Goal: Information Seeking & Learning: Check status

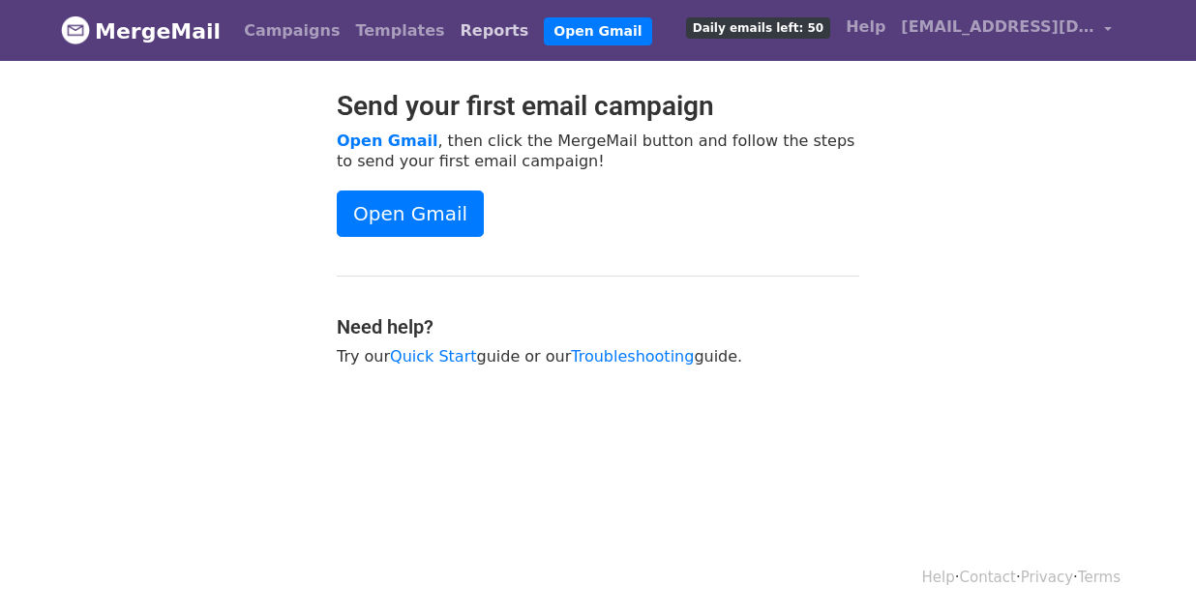
click at [453, 34] on link "Reports" at bounding box center [495, 31] width 84 height 39
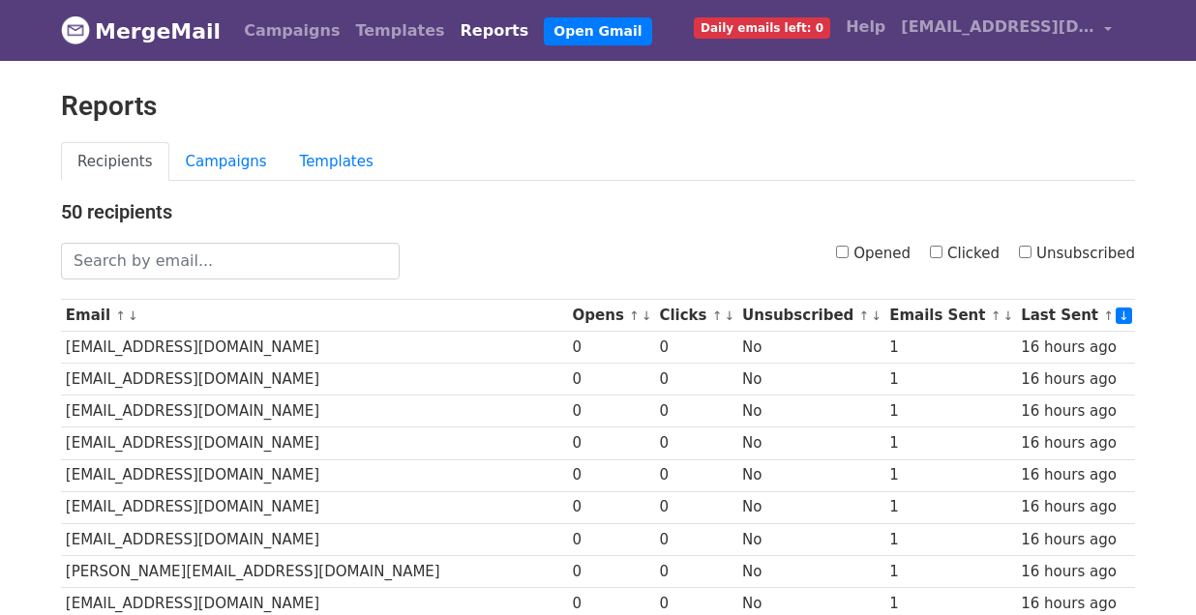
click at [845, 251] on input "Opened" at bounding box center [842, 252] width 13 height 13
checkbox input "true"
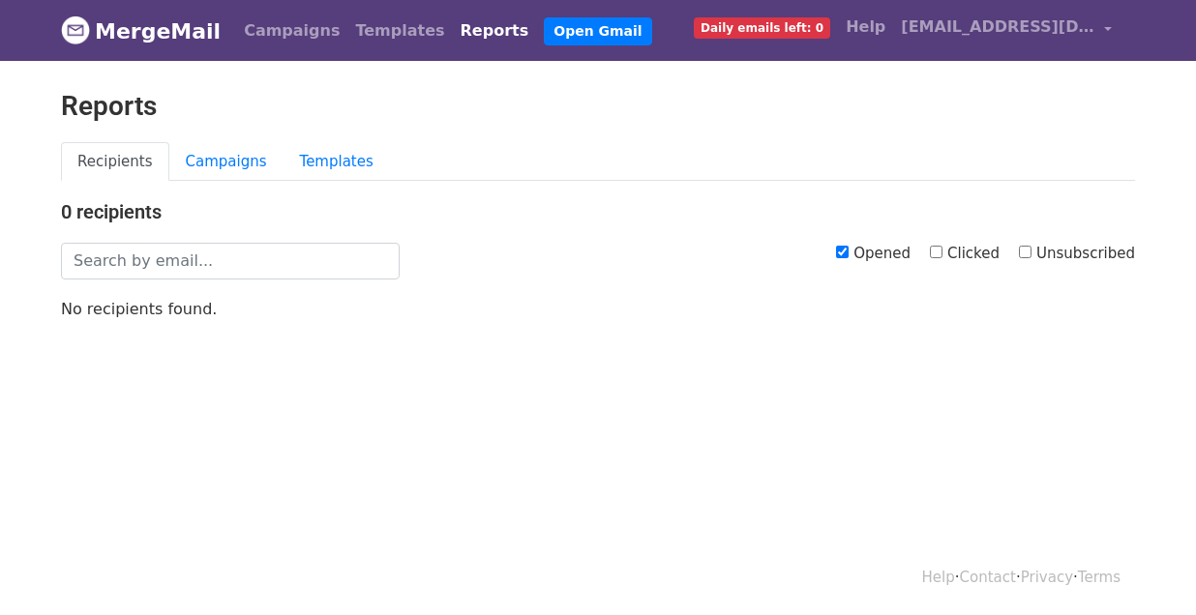
click at [848, 248] on input "Opened" at bounding box center [842, 252] width 13 height 13
checkbox input "false"
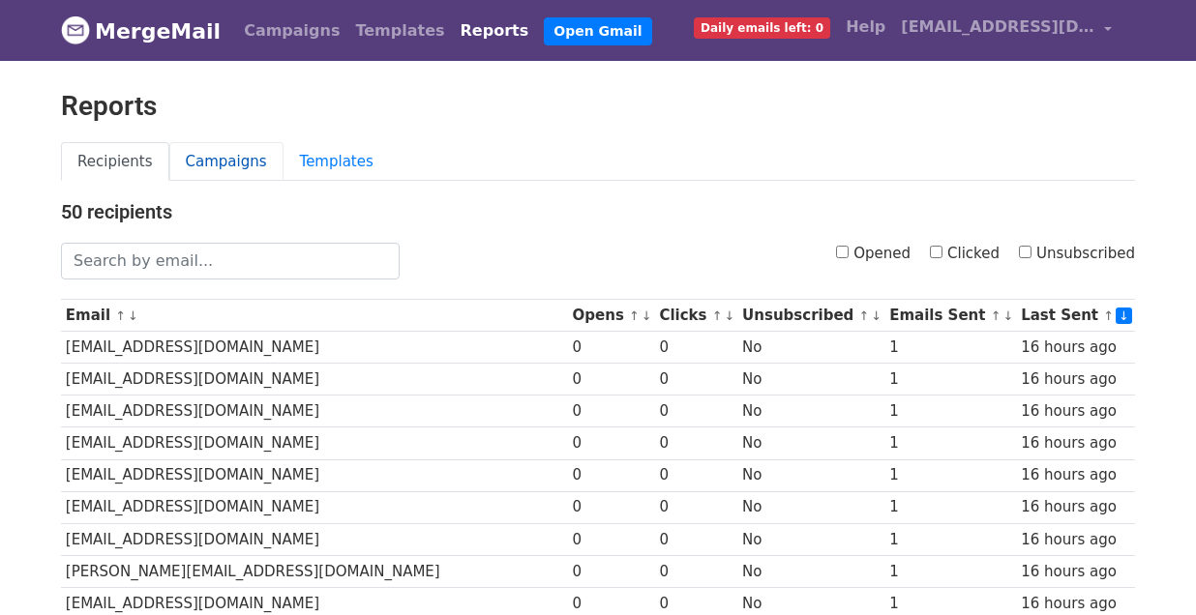
click at [247, 166] on link "Campaigns" at bounding box center [226, 162] width 114 height 40
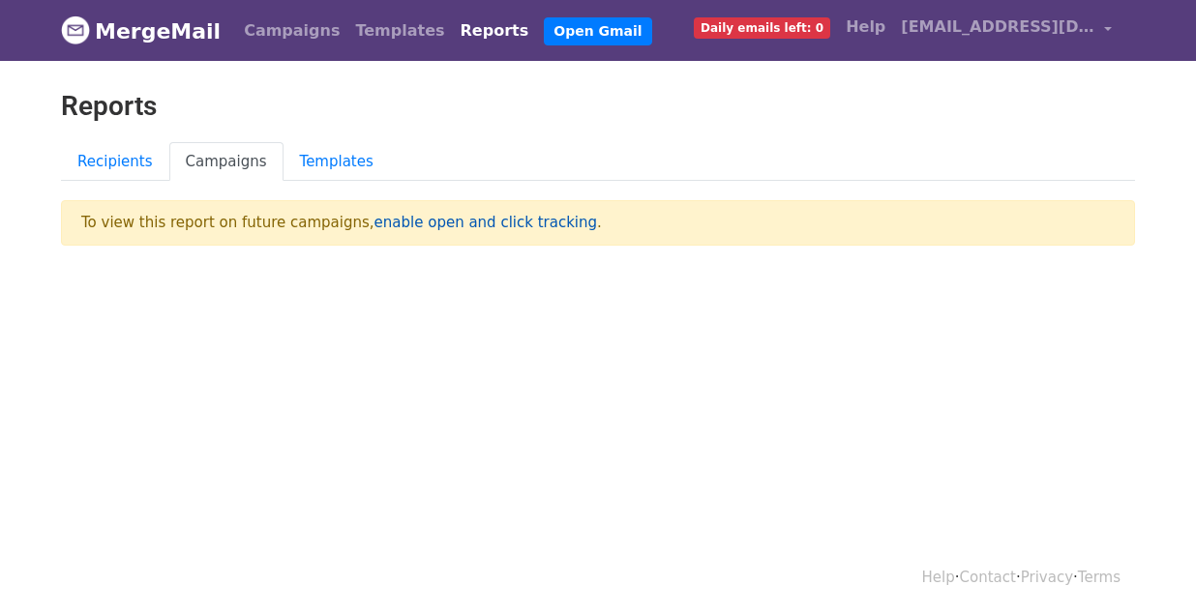
click at [435, 222] on link "enable open and click tracking" at bounding box center [485, 222] width 222 height 17
click at [450, 221] on link "enable open and click tracking" at bounding box center [485, 222] width 222 height 17
click at [337, 159] on link "Templates" at bounding box center [336, 162] width 106 height 40
click at [121, 173] on link "Recipients" at bounding box center [115, 162] width 108 height 40
